Goal: Task Accomplishment & Management: Manage account settings

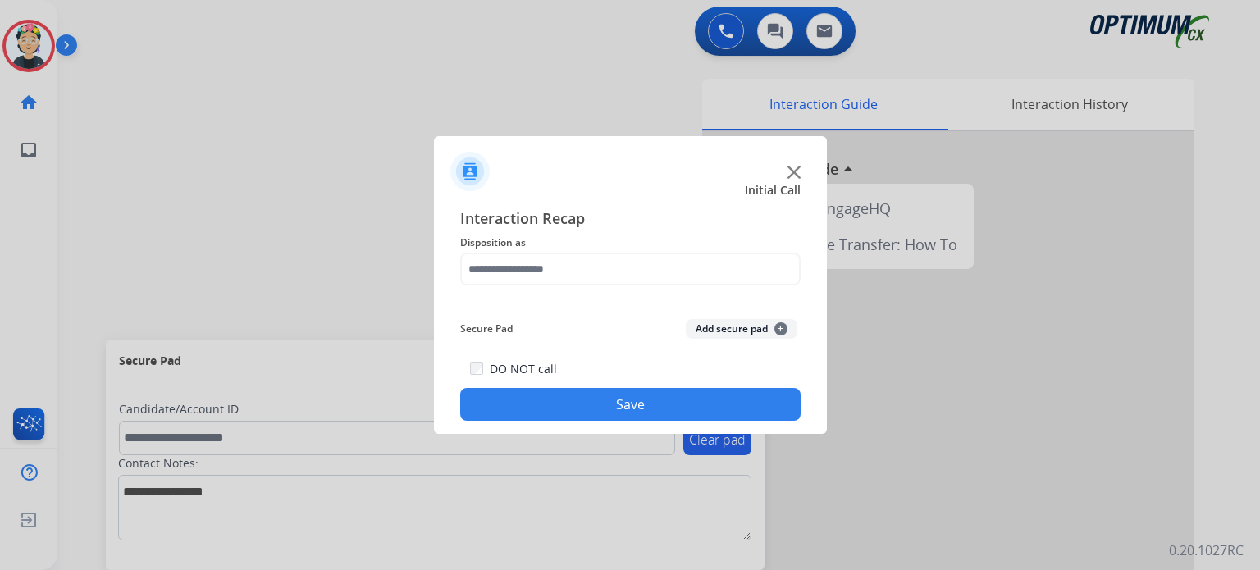
click at [800, 171] on div at bounding box center [630, 164] width 393 height 57
click at [800, 172] on div at bounding box center [630, 164] width 393 height 57
click at [795, 173] on img at bounding box center [793, 172] width 13 height 13
click at [795, 173] on div at bounding box center [948, 437] width 492 height 612
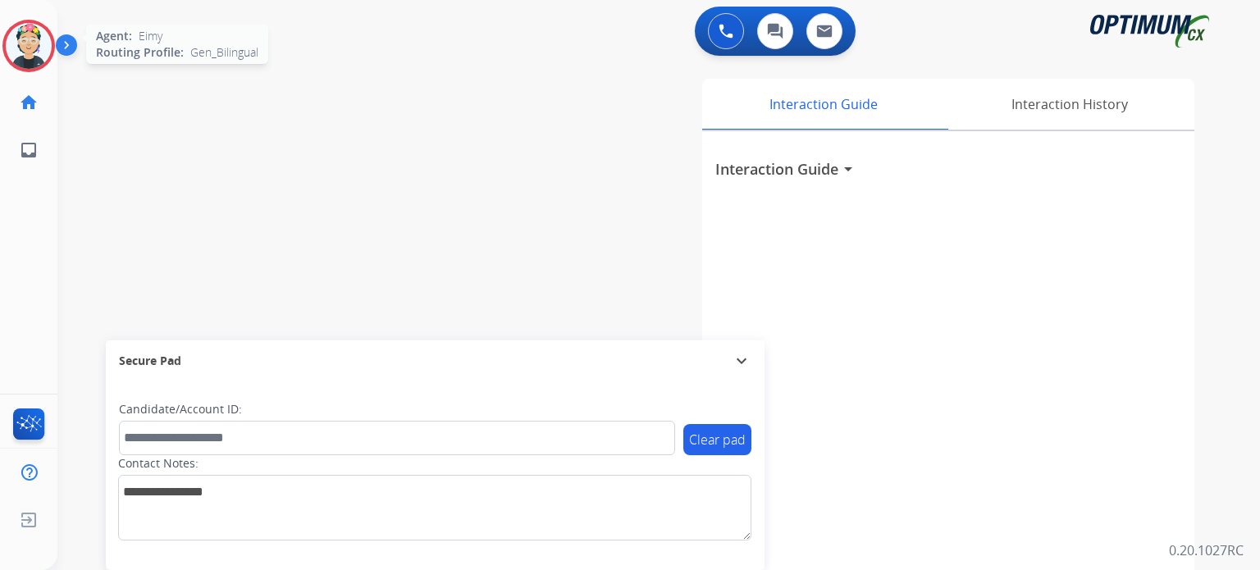
click at [34, 58] on img at bounding box center [29, 46] width 46 height 46
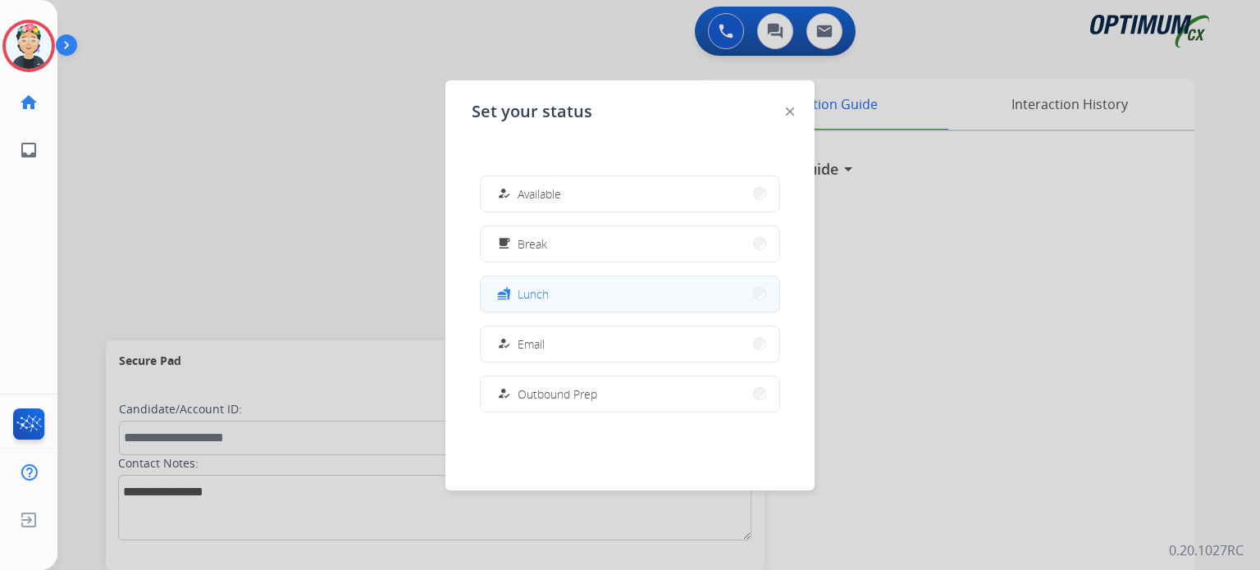
click at [583, 298] on button "fastfood Lunch" at bounding box center [630, 293] width 298 height 35
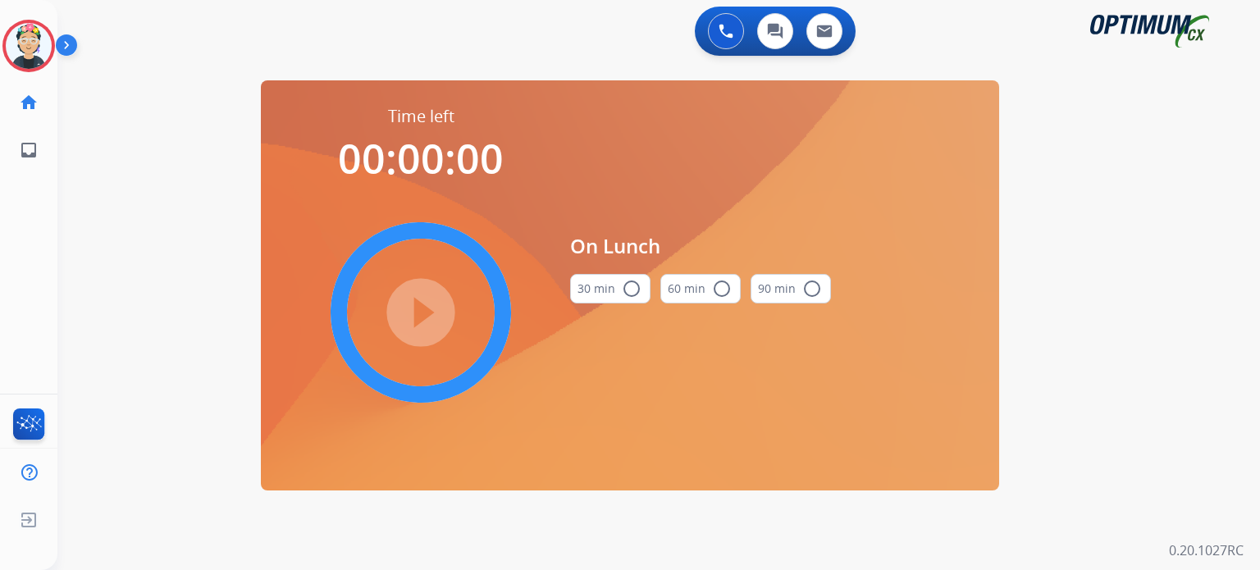
click at [604, 288] on button "30 min radio_button_unchecked" at bounding box center [610, 289] width 80 height 30
click at [421, 321] on mat-icon "play_circle_filled" at bounding box center [421, 313] width 20 height 20
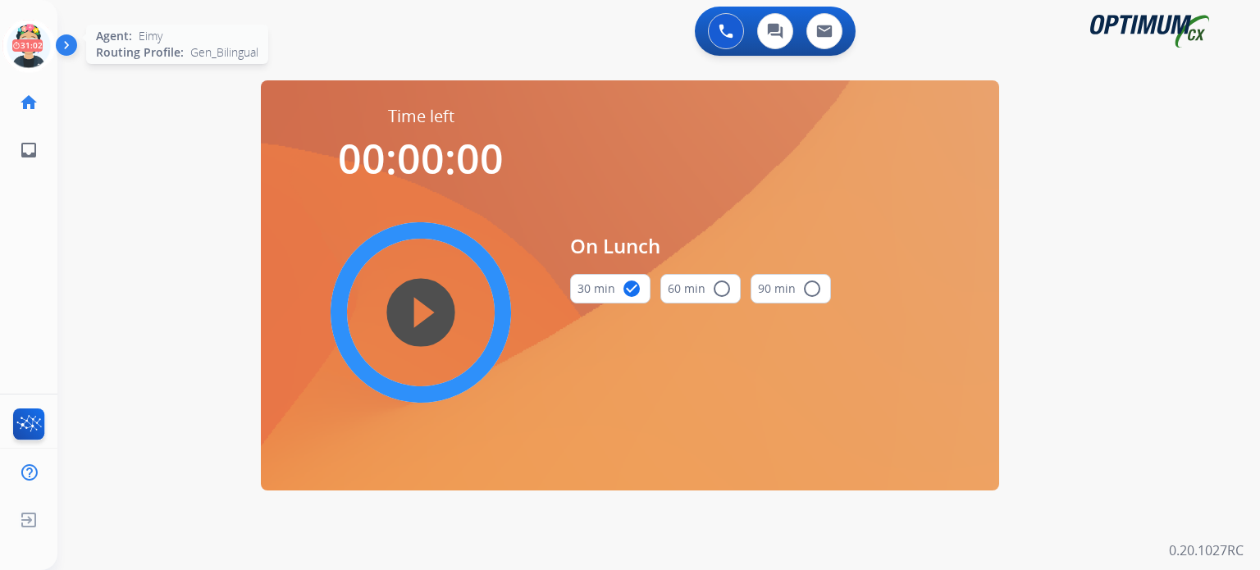
click at [34, 44] on icon at bounding box center [28, 46] width 53 height 53
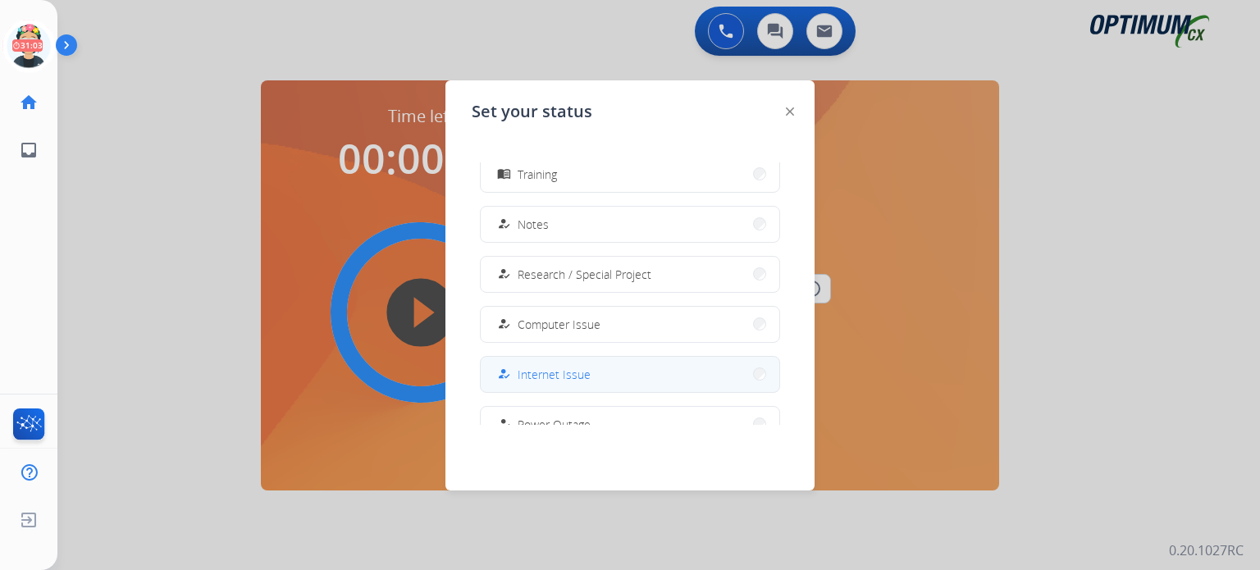
scroll to position [328, 0]
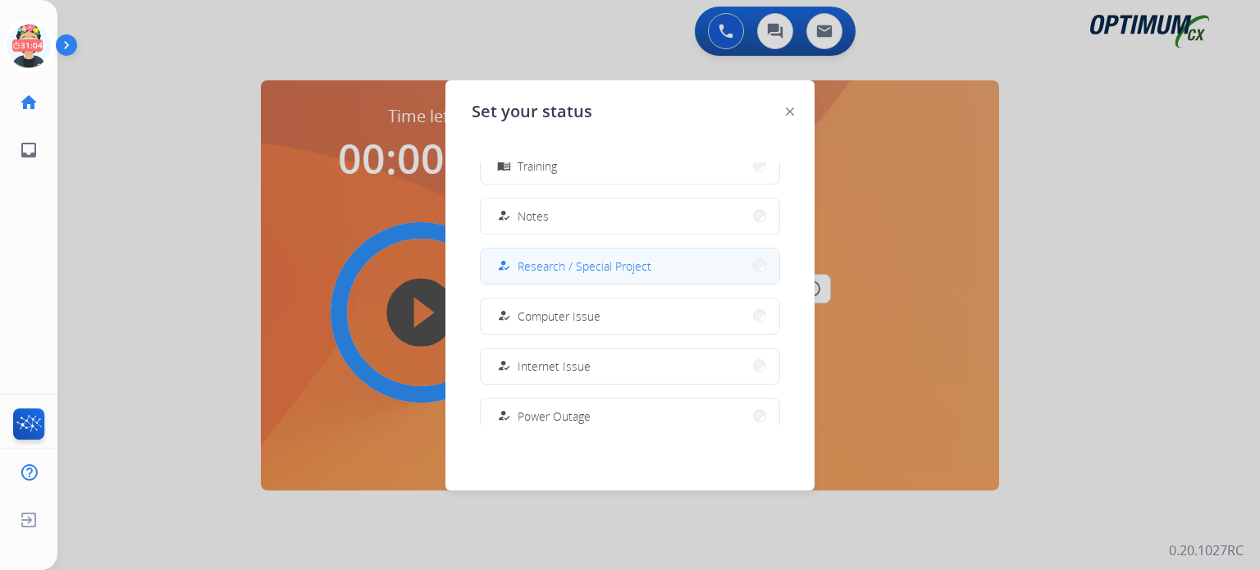
click at [608, 252] on button "how_to_reg Research / Special Project" at bounding box center [630, 265] width 298 height 35
